Goal: Task Accomplishment & Management: Manage account settings

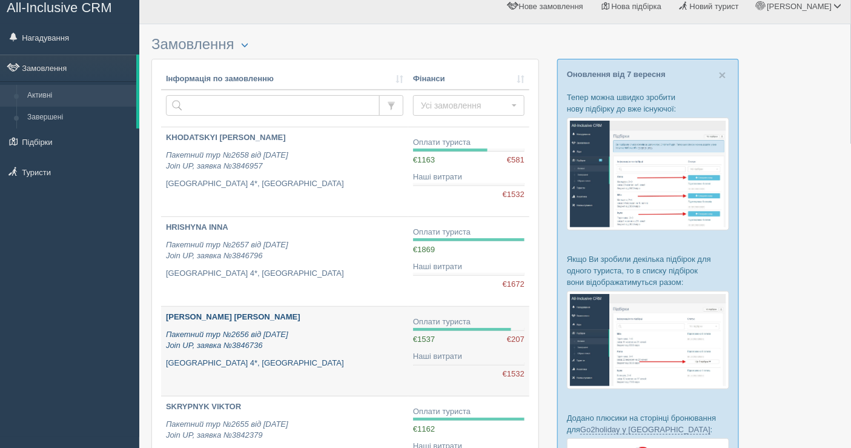
scroll to position [67, 0]
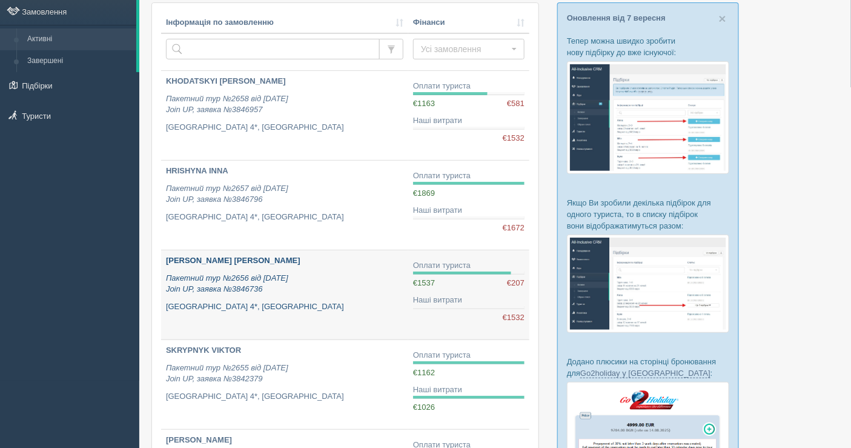
click at [313, 310] on p "[GEOGRAPHIC_DATA] 4*, [GEOGRAPHIC_DATA]" at bounding box center [284, 307] width 237 height 12
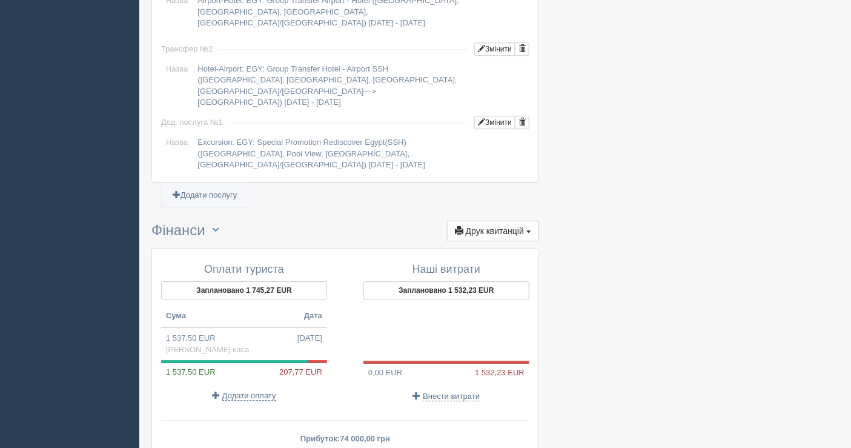
scroll to position [1138, 0]
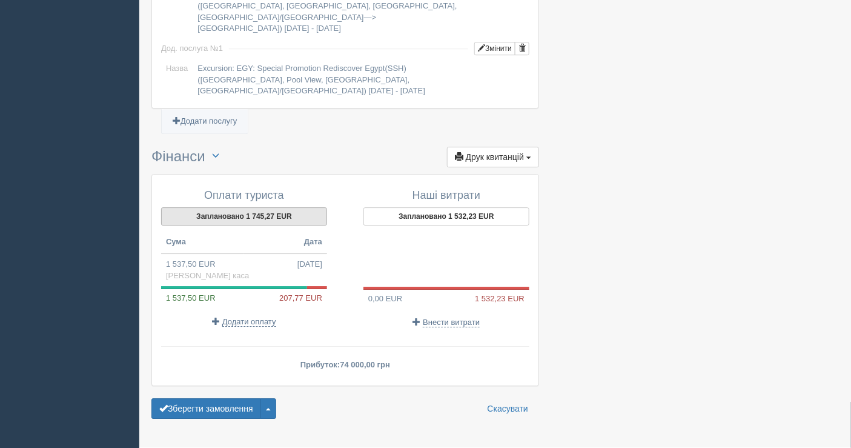
click at [250, 207] on button "Заплановано 1 745,27 EUR" at bounding box center [244, 216] width 166 height 18
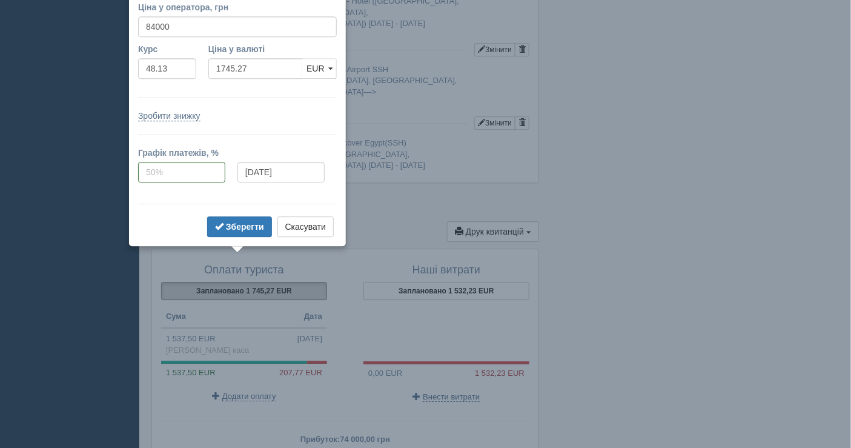
scroll to position [1038, 0]
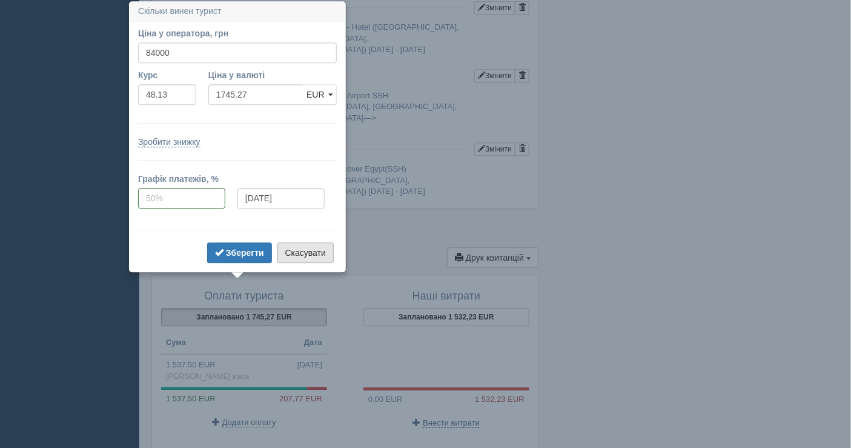
click at [314, 253] on button "Скасувати" at bounding box center [305, 252] width 56 height 21
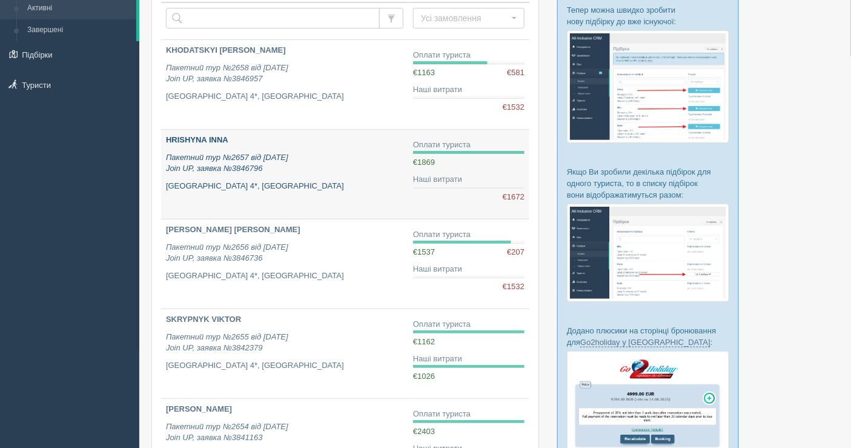
scroll to position [134, 0]
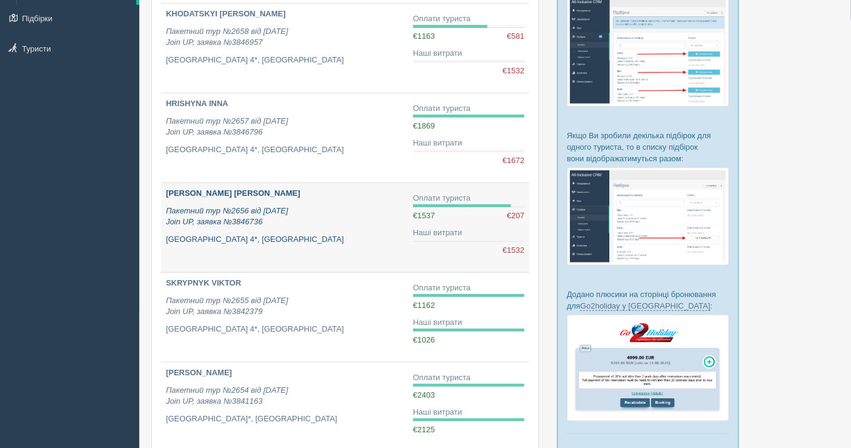
click at [314, 226] on div "Грішина Тетена Петрівна Пакетний тур №2656 від 05.09.2025 Join UP, заявка №3846…" at bounding box center [284, 216] width 237 height 57
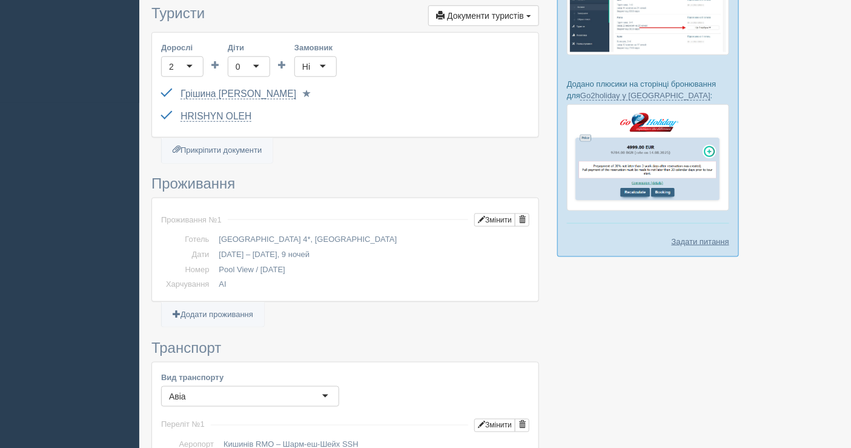
scroll to position [471, 0]
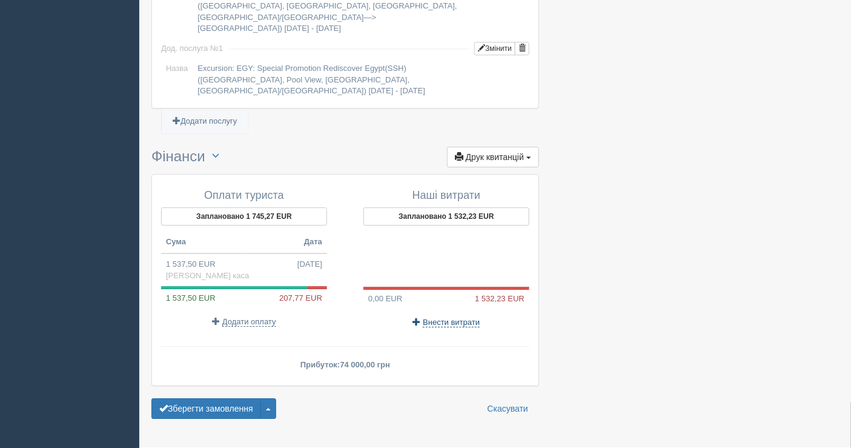
click at [445, 317] on span "Внести витрати" at bounding box center [451, 322] width 57 height 10
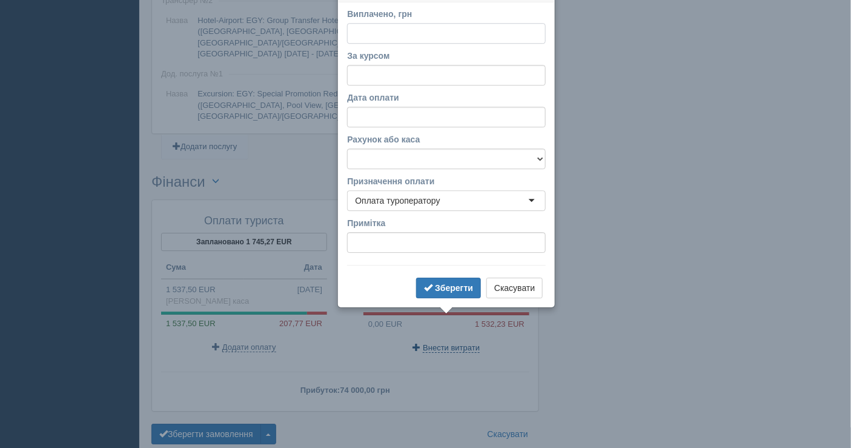
scroll to position [1094, 0]
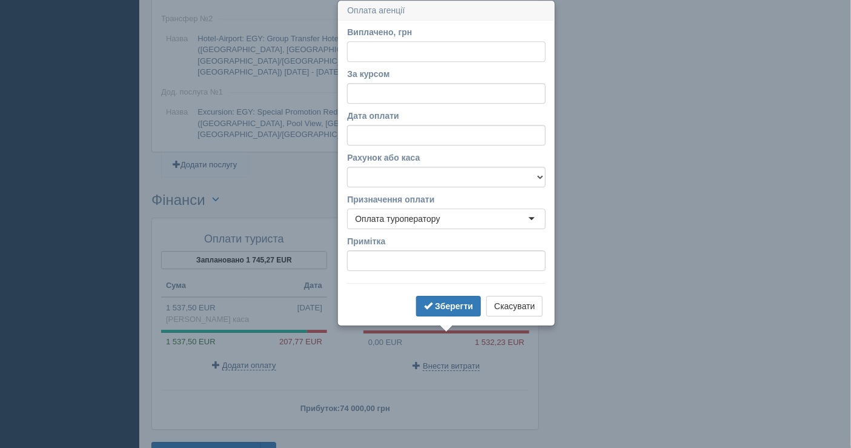
click at [390, 44] on input "Виплачено, грн" at bounding box center [446, 51] width 199 height 21
paste input "73753.69"
type input "73753.69"
click at [381, 89] on input "За курсом" at bounding box center [446, 93] width 199 height 21
type input "48.13"
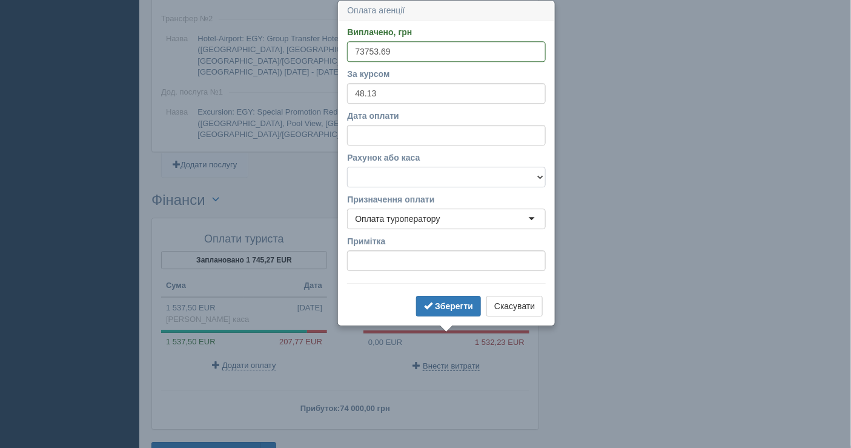
click at [417, 182] on select "Банківський рахунок Готівкова каса" at bounding box center [446, 177] width 199 height 21
select select "1598"
click at [347, 167] on select "Банківський рахунок Готівкова каса" at bounding box center [446, 177] width 199 height 21
click at [450, 313] on button "Зберегти" at bounding box center [448, 306] width 65 height 21
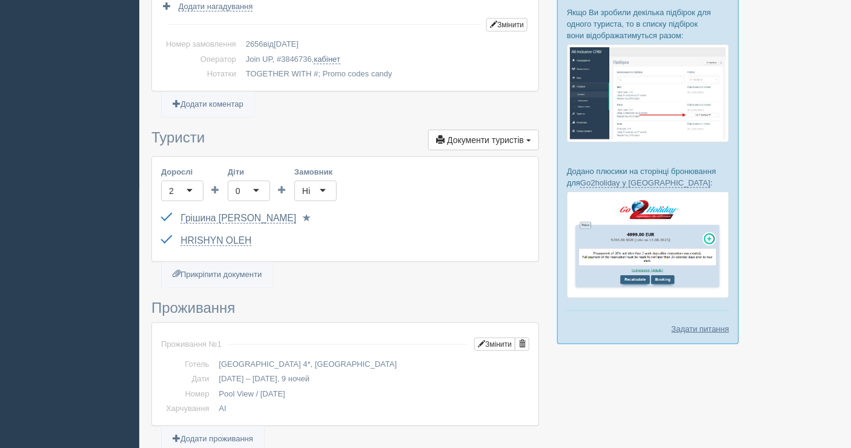
scroll to position [243, 0]
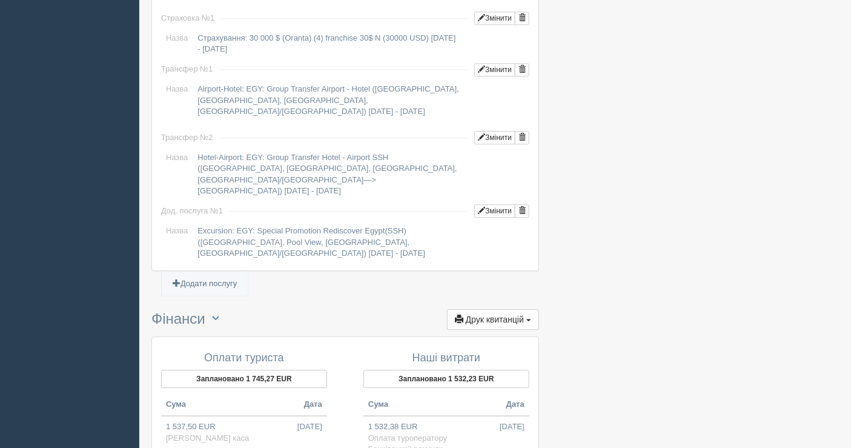
scroll to position [885, 0]
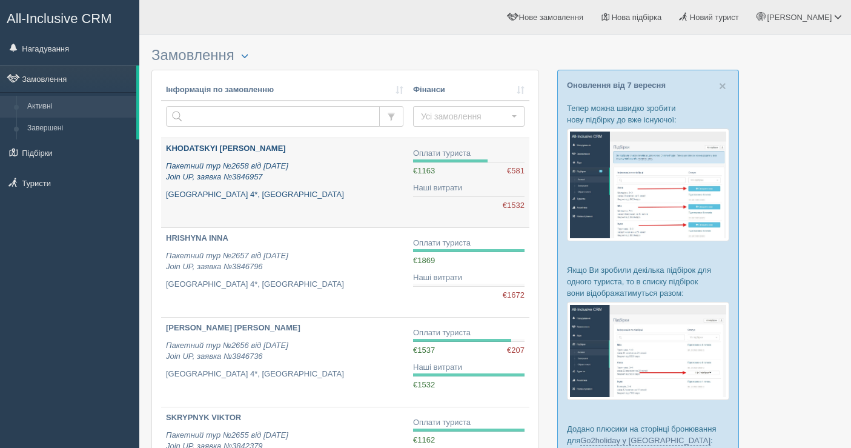
scroll to position [134, 0]
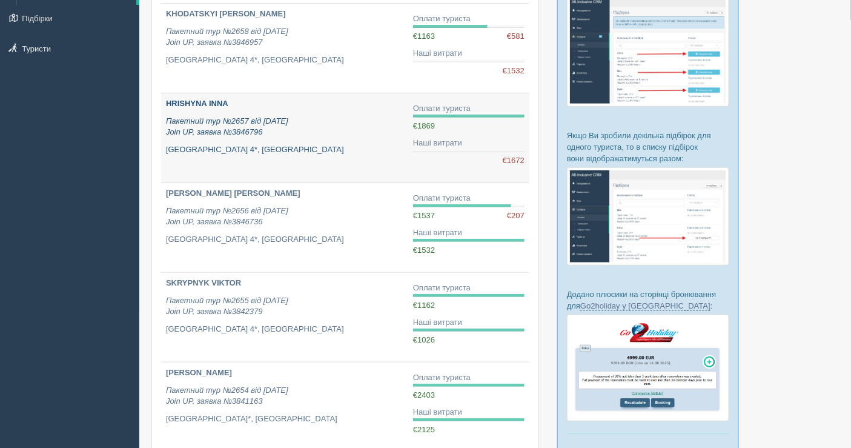
click at [343, 144] on p "[GEOGRAPHIC_DATA] 4*, [GEOGRAPHIC_DATA]" at bounding box center [284, 150] width 237 height 12
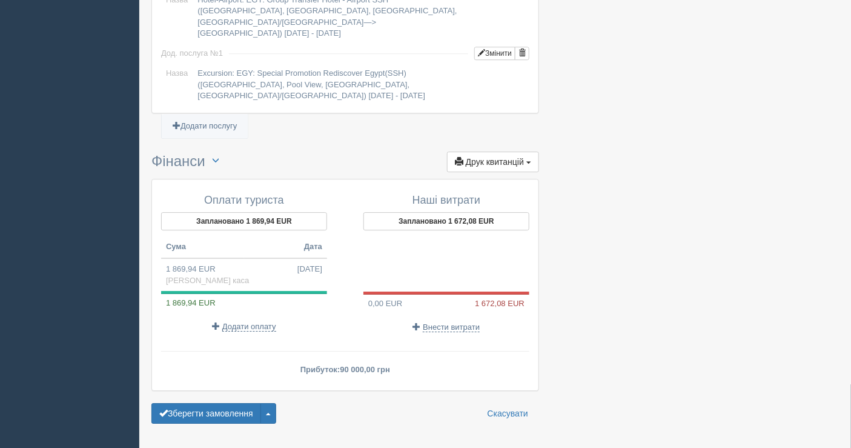
scroll to position [1160, 0]
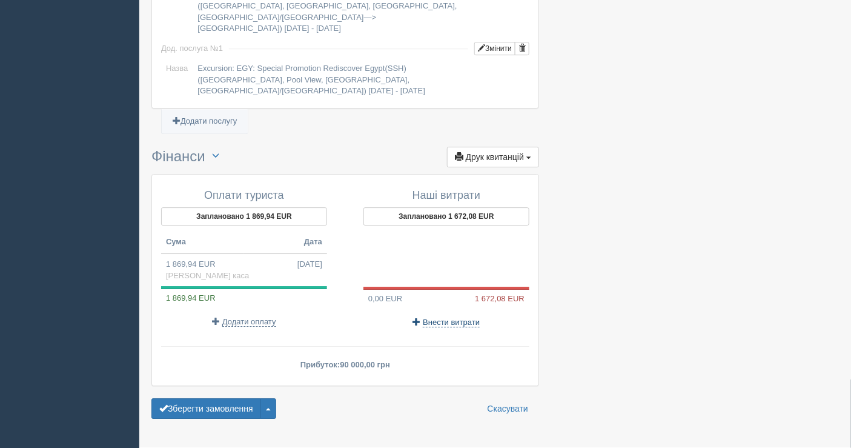
click at [452, 317] on span "Внести витрати" at bounding box center [451, 322] width 57 height 10
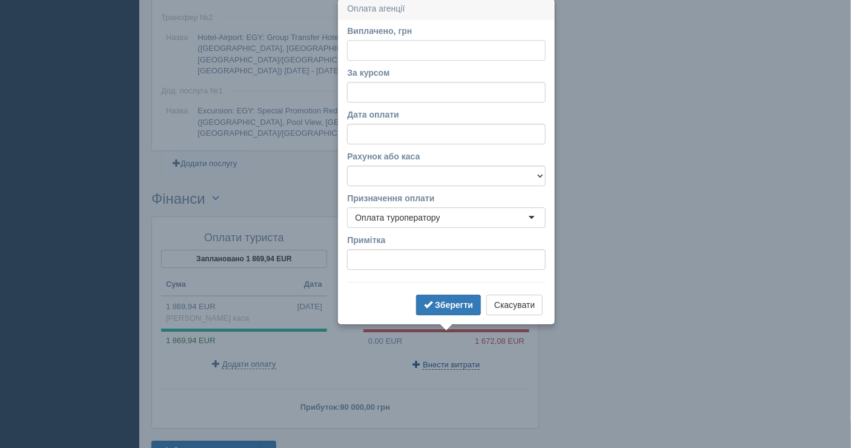
scroll to position [1116, 0]
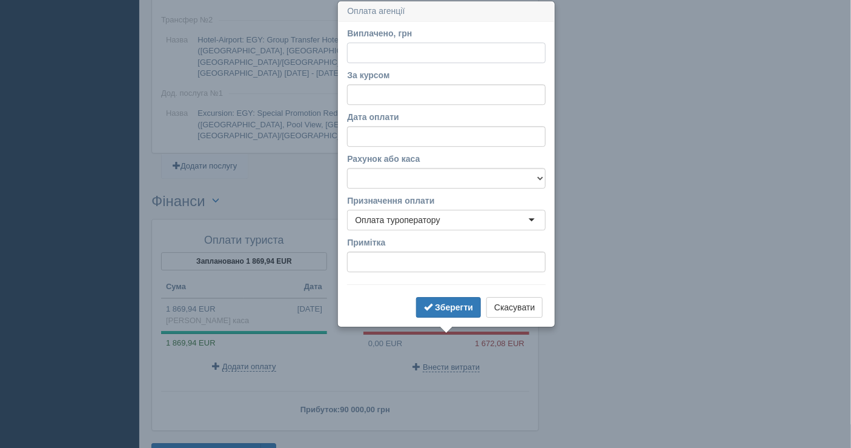
paste input "80485.29"
type input "80485.29"
click at [392, 91] on input "За курсом" at bounding box center [446, 94] width 199 height 21
type input "48.13"
click at [449, 171] on select "Банківський рахунок Готівкова каса" at bounding box center [446, 178] width 199 height 21
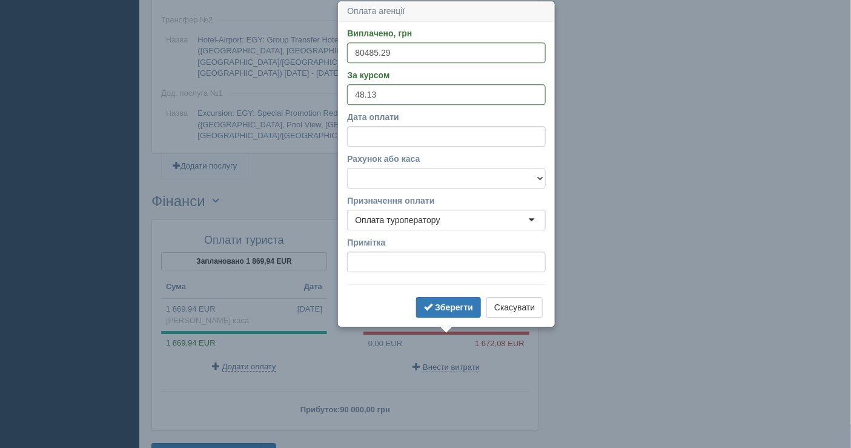
select select "1598"
click at [347, 168] on select "Банківський рахунок Готівкова каса" at bounding box center [446, 178] width 199 height 21
click at [451, 302] on b "Зберегти" at bounding box center [454, 307] width 38 height 10
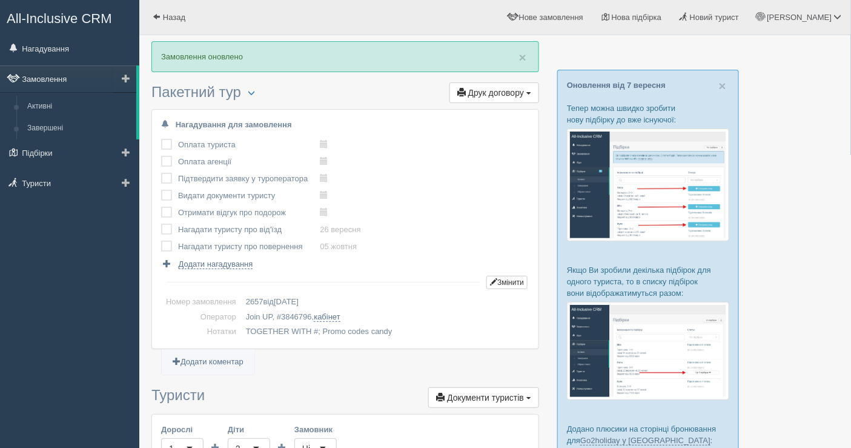
click at [53, 74] on link "Замовлення" at bounding box center [68, 78] width 136 height 27
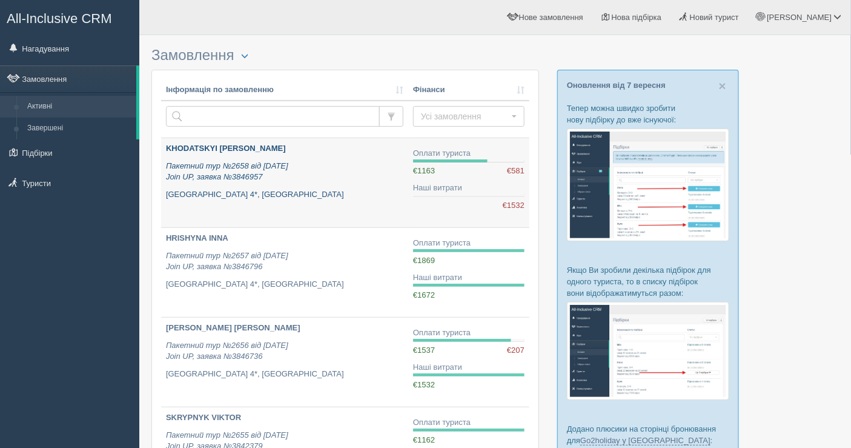
scroll to position [67, 0]
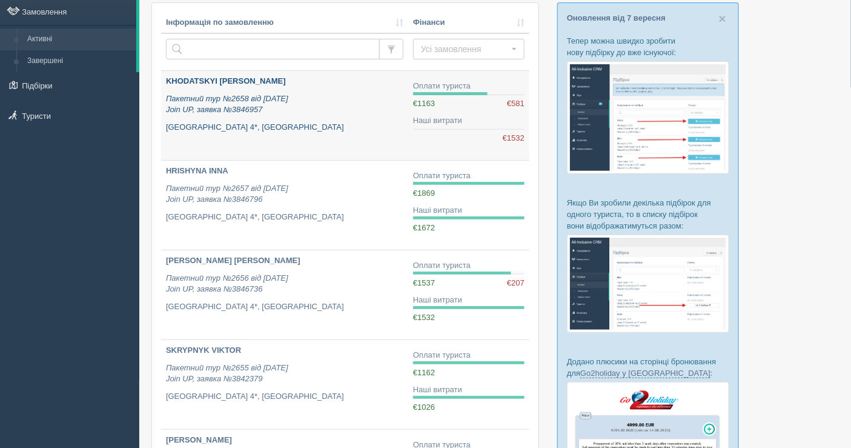
click at [305, 96] on p "Пакетний тур №2658 від [DATE] Join UP, заявка №3846957" at bounding box center [284, 104] width 237 height 22
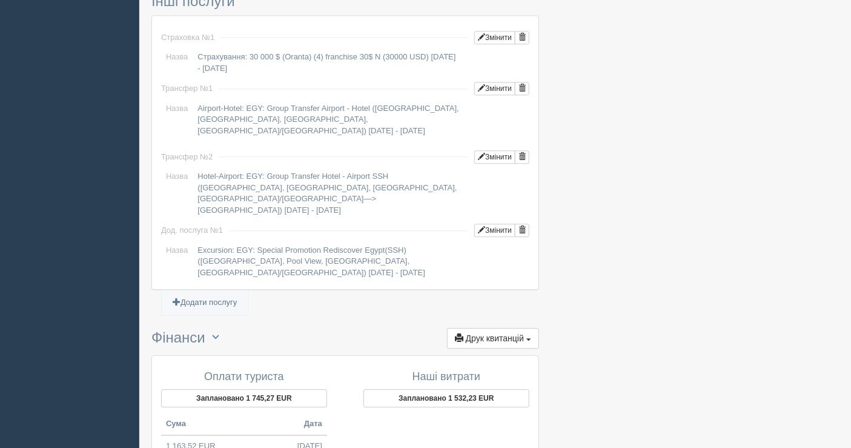
scroll to position [1076, 0]
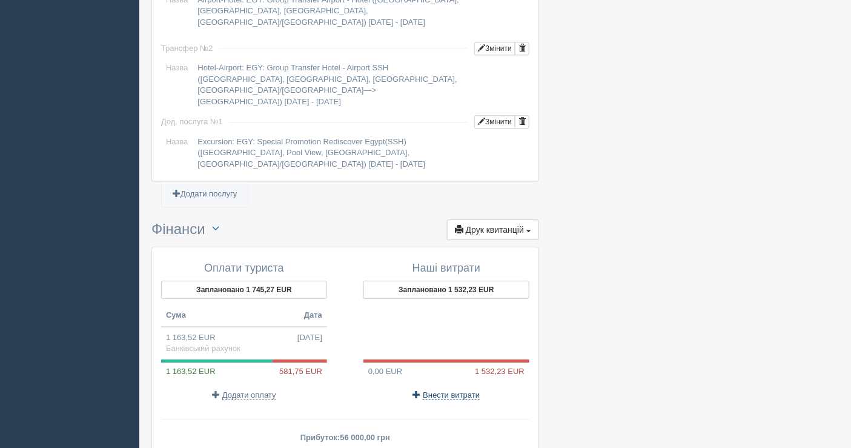
click at [441, 390] on span "Внести витрати" at bounding box center [451, 395] width 57 height 10
type input "[DATE]"
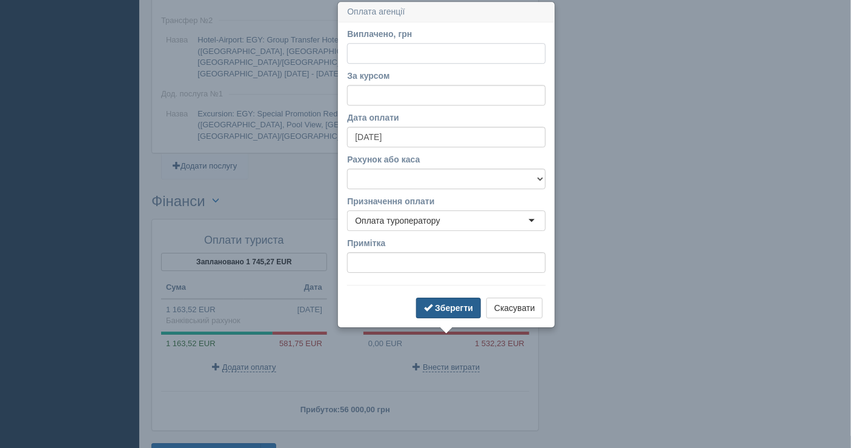
scroll to position [1105, 0]
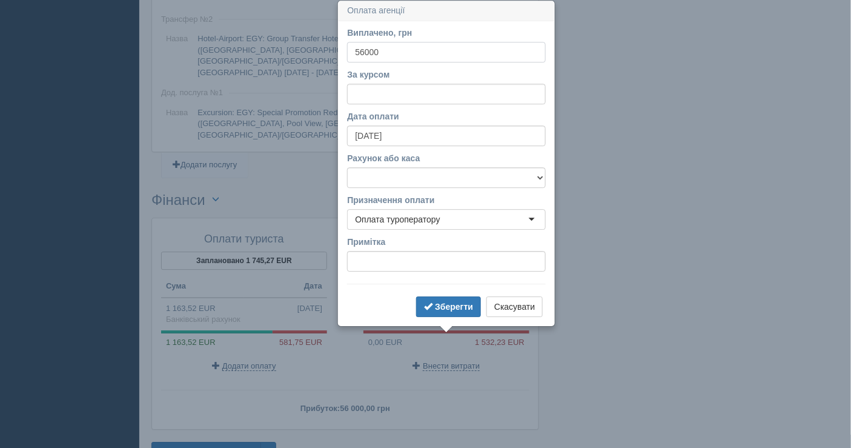
type input "56000"
click at [383, 91] on input "За курсом" at bounding box center [446, 94] width 199 height 21
type input "48.13"
drag, startPoint x: 404, startPoint y: 176, endPoint x: 398, endPoint y: 180, distance: 7.4
click at [404, 176] on select "Банківський рахунок Готівкова каса" at bounding box center [446, 177] width 199 height 21
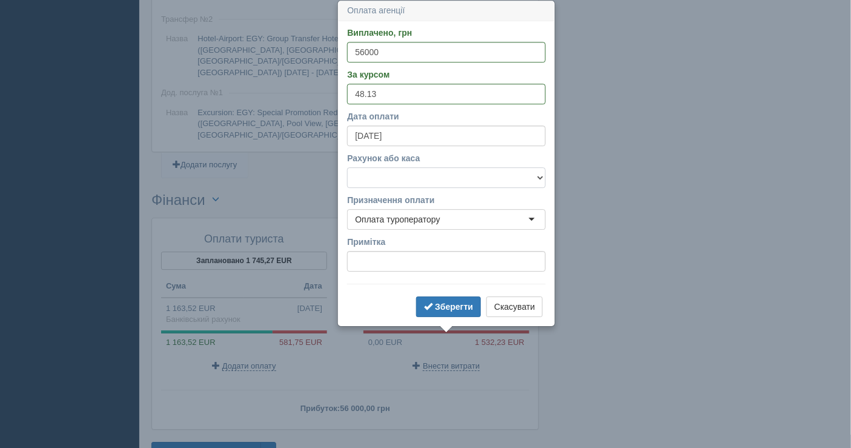
select select "1598"
click at [347, 167] on select "Банківський рахунок Готівкова каса" at bounding box center [446, 177] width 199 height 21
click at [466, 306] on b "Зберегти" at bounding box center [454, 307] width 38 height 10
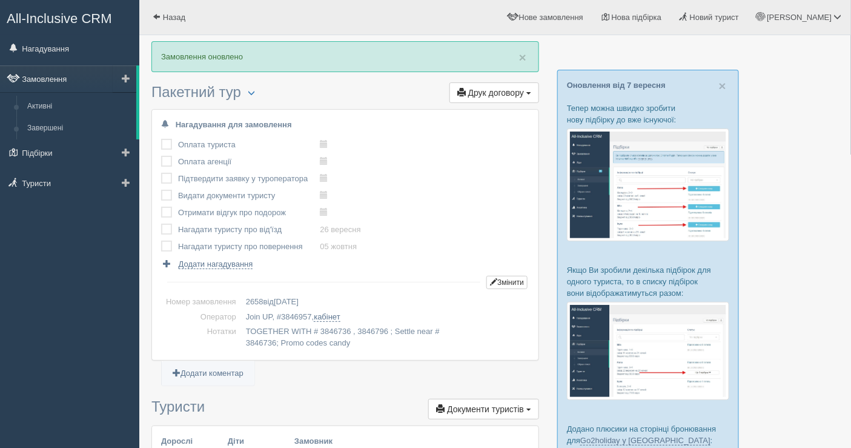
click at [44, 73] on link "Замовлення" at bounding box center [68, 78] width 136 height 27
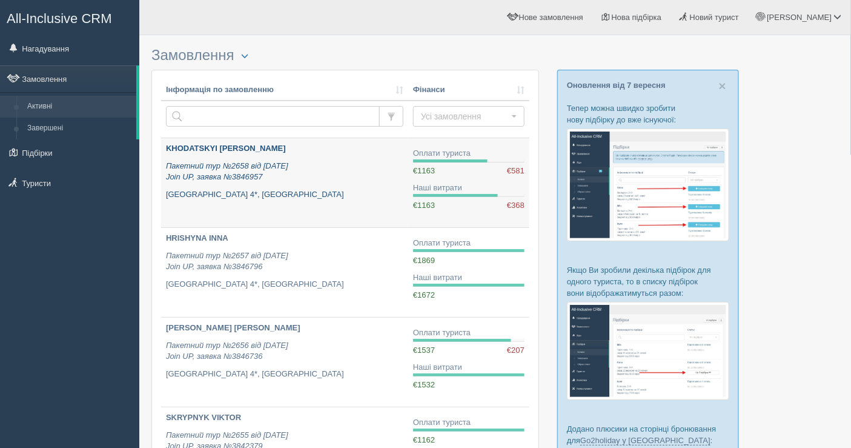
click at [245, 179] on icon "Пакетний тур №2658 від [DATE] Join UP, заявка №3846957" at bounding box center [227, 171] width 122 height 21
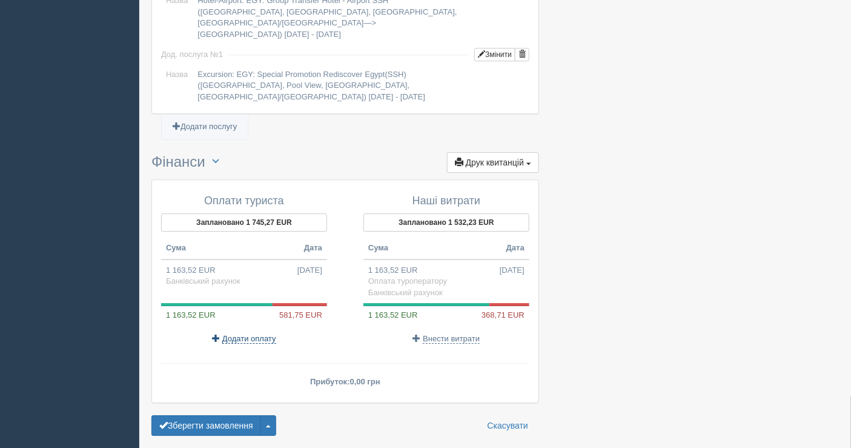
click at [243, 334] on span "Додати оплату" at bounding box center [249, 339] width 54 height 10
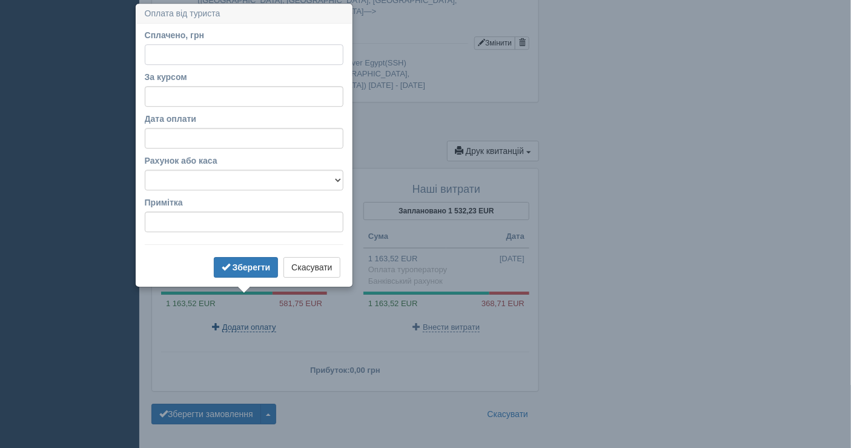
scroll to position [1158, 0]
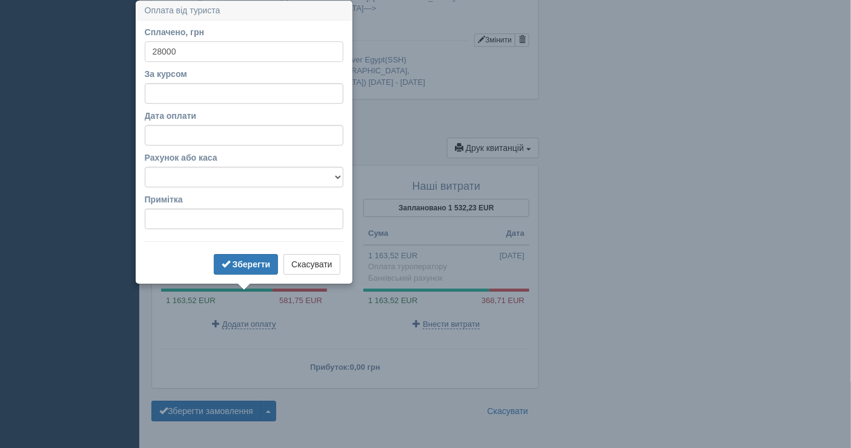
type input "28000"
click at [185, 99] on input "За курсом" at bounding box center [244, 93] width 199 height 21
type input "48.13"
click at [192, 185] on select "Банківський рахунок Готівкова каса" at bounding box center [244, 177] width 199 height 21
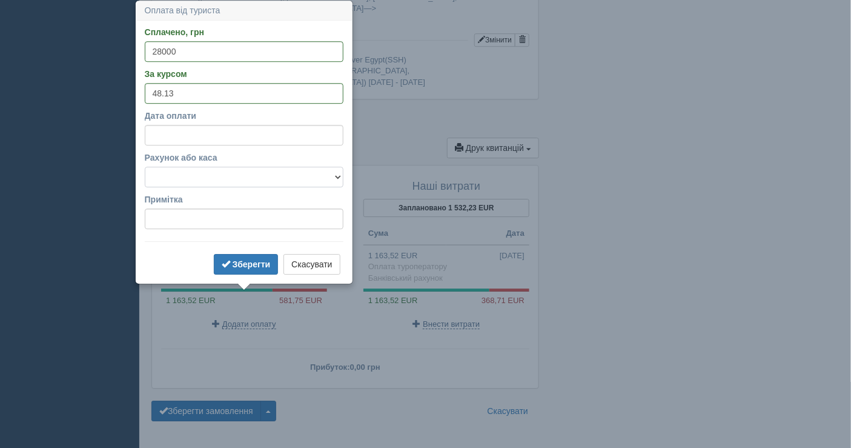
select select "1598"
click at [145, 167] on select "Банківський рахунок Готівкова каса" at bounding box center [244, 177] width 199 height 21
click at [247, 260] on b "Зберегти" at bounding box center [252, 264] width 38 height 10
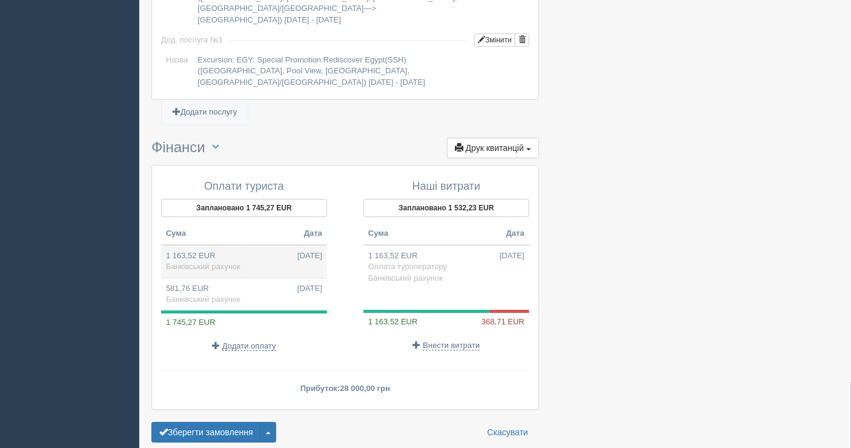
click at [247, 245] on td "1 163,52 EUR 05.09.2025 Банківський рахунок" at bounding box center [244, 261] width 166 height 33
type input "56000.00"
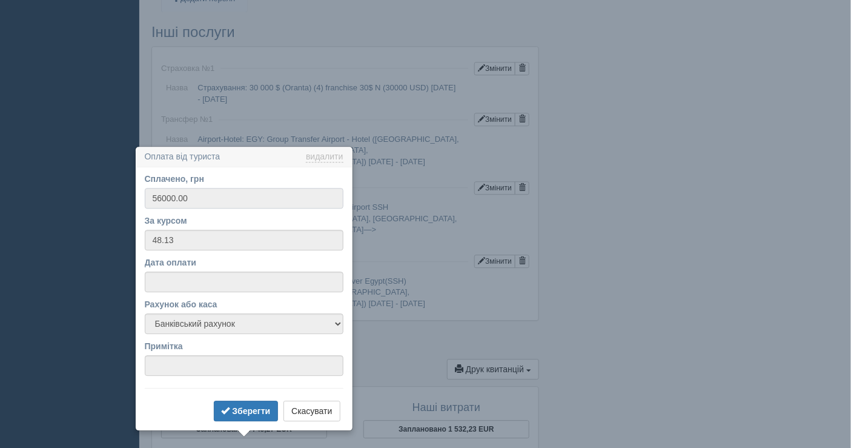
scroll to position [1082, 0]
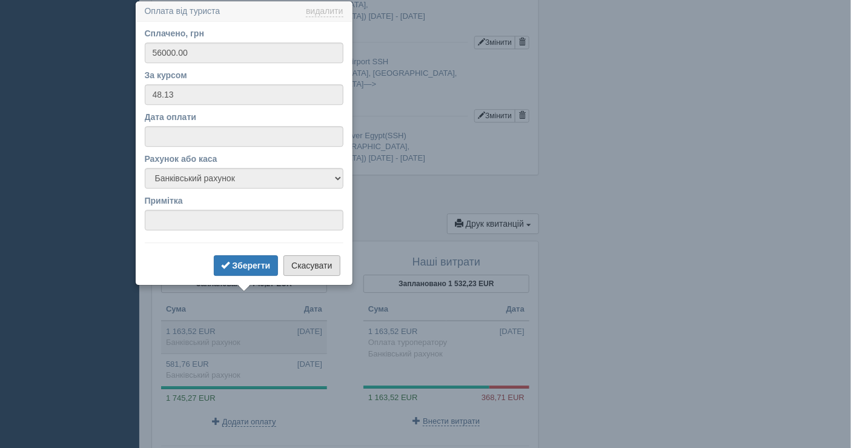
click at [325, 265] on button "Скасувати" at bounding box center [311, 265] width 56 height 21
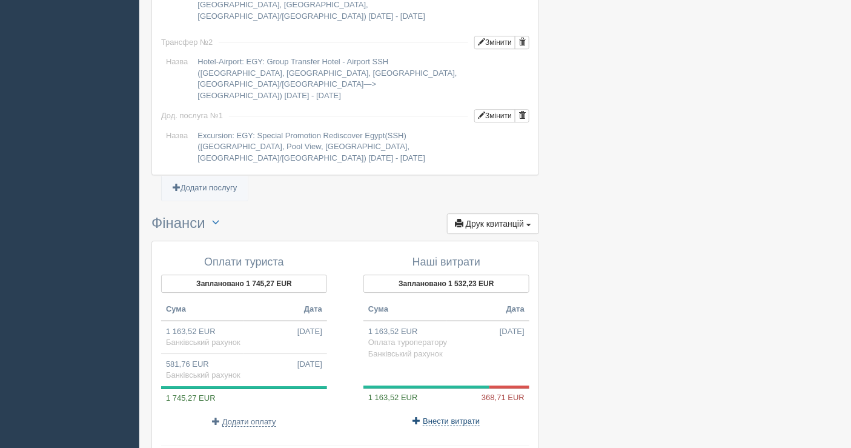
click at [443, 416] on span "Внести витрати" at bounding box center [451, 421] width 57 height 10
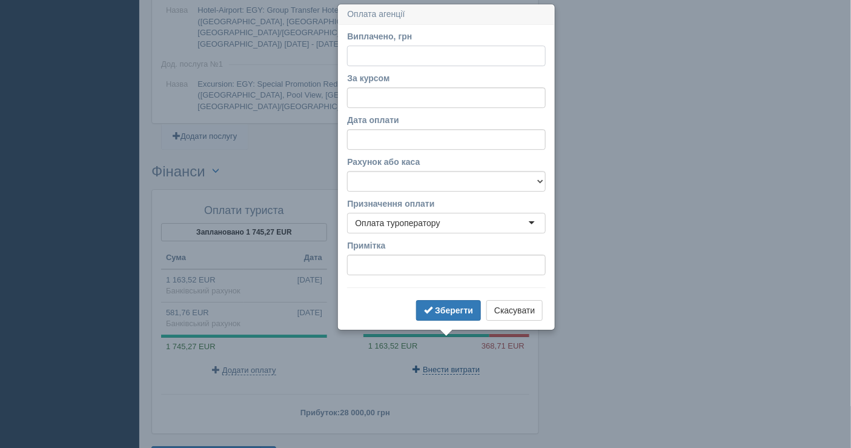
scroll to position [1137, 0]
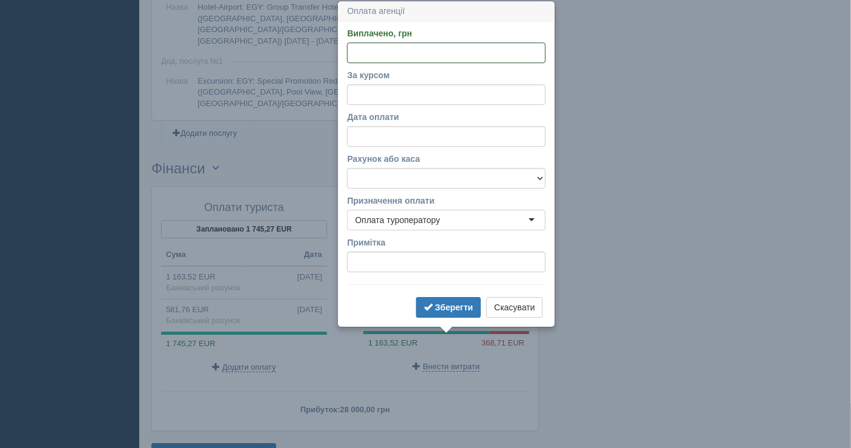
paste input "73753.69"
type input "73753.69"
click at [376, 94] on input "За курсом" at bounding box center [446, 94] width 199 height 21
type input "48.13"
click at [435, 179] on select "Банківський рахунок Готівкова каса" at bounding box center [446, 178] width 199 height 21
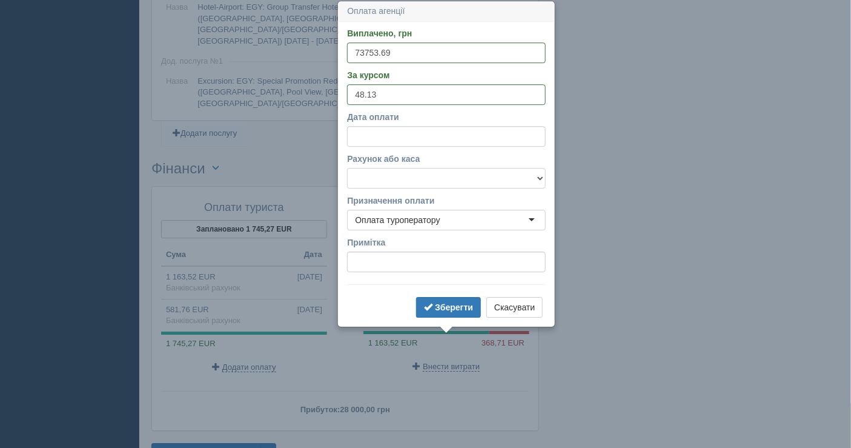
select select "1598"
click at [347, 168] on select "Банківський рахунок Готівкова каса" at bounding box center [446, 178] width 199 height 21
click at [450, 305] on b "Зберегти" at bounding box center [454, 307] width 38 height 10
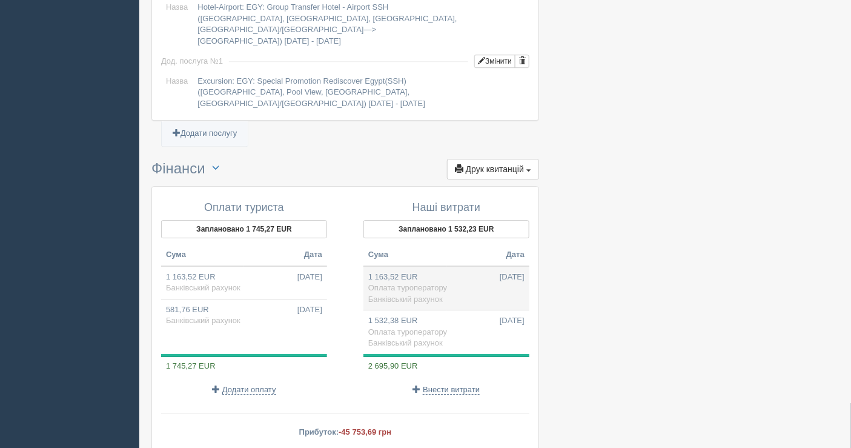
click at [455, 266] on td "1 163,52 EUR 08.09.2025 Оплата туроператору Банківський рахунок" at bounding box center [446, 288] width 166 height 44
type input "56000.00"
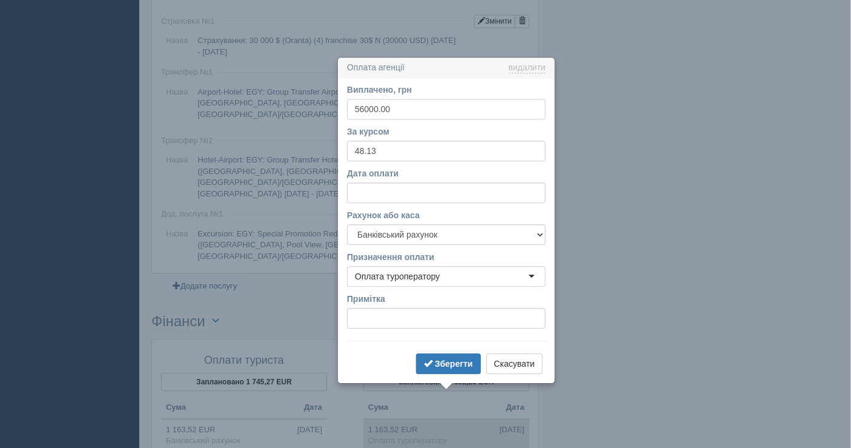
scroll to position [1041, 0]
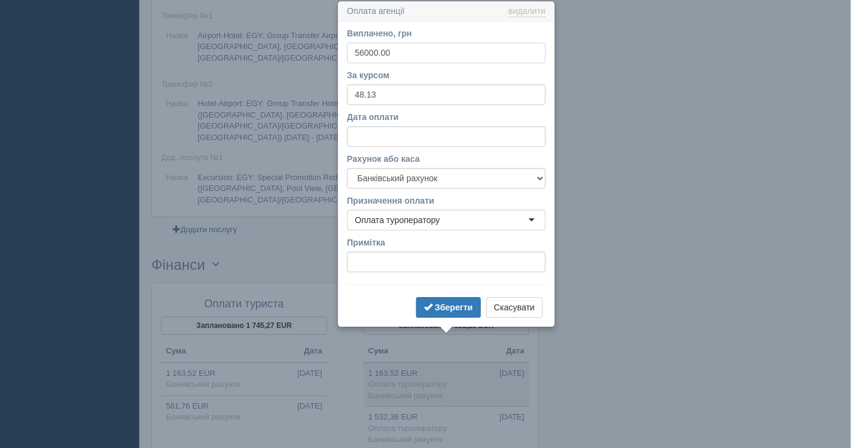
drag, startPoint x: 390, startPoint y: 51, endPoint x: 309, endPoint y: 41, distance: 81.8
type input "0000"
click at [451, 310] on b "Зберегти" at bounding box center [454, 307] width 38 height 10
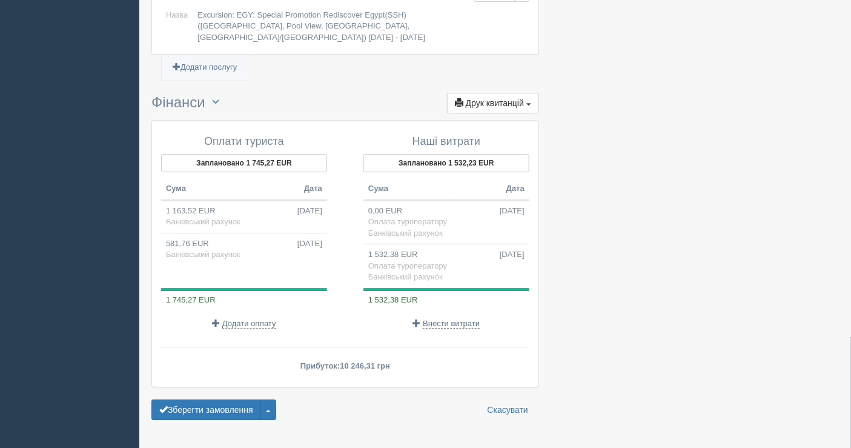
scroll to position [1204, 0]
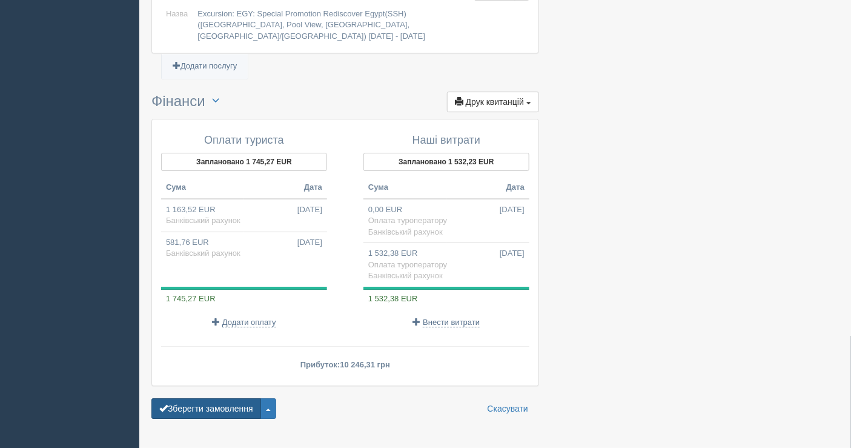
click at [232, 398] on button "Зберегти замовлення" at bounding box center [206, 408] width 110 height 21
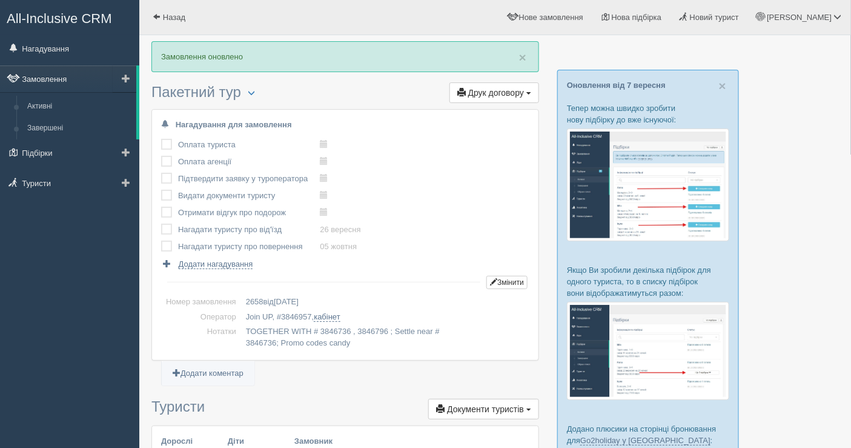
click at [62, 82] on link "Замовлення" at bounding box center [68, 78] width 136 height 27
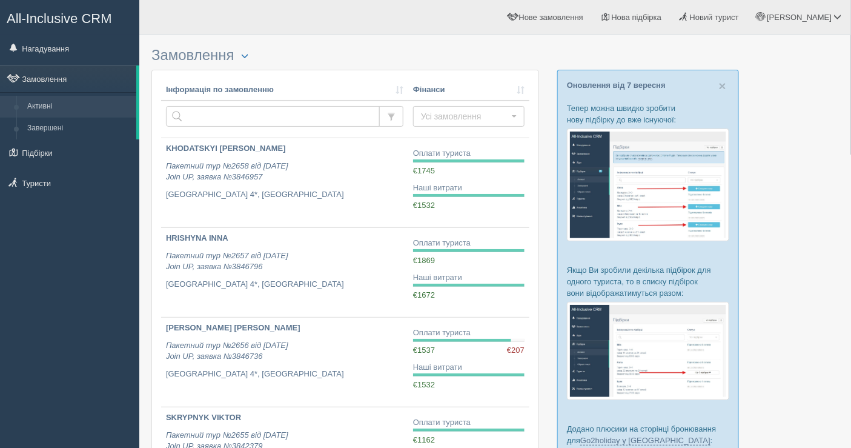
drag, startPoint x: 844, startPoint y: 108, endPoint x: 824, endPoint y: 100, distance: 20.9
